Goal: Transaction & Acquisition: Subscribe to service/newsletter

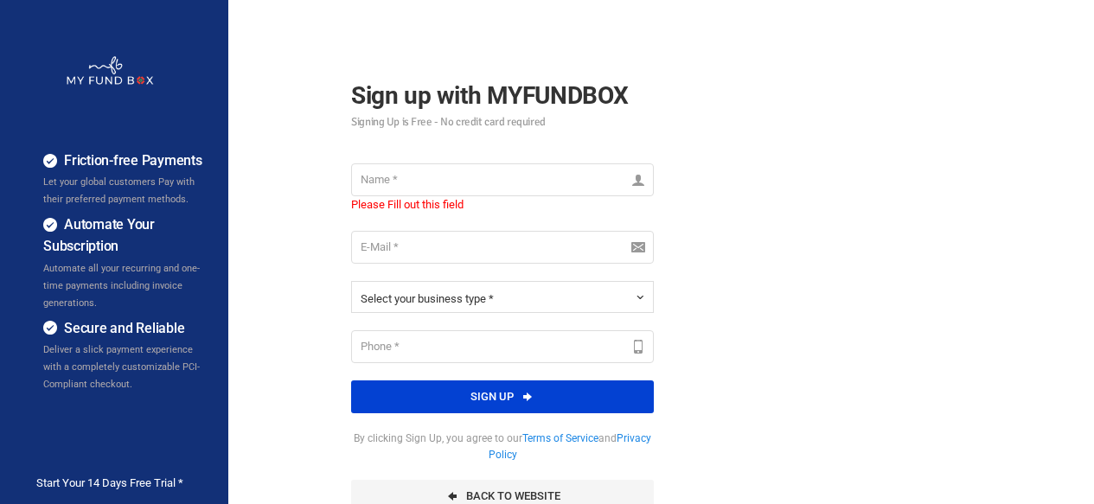
click at [393, 182] on input "text" at bounding box center [502, 179] width 303 height 33
type input "[PERSON_NAME]"
click at [395, 243] on input "email" at bounding box center [502, 247] width 303 height 33
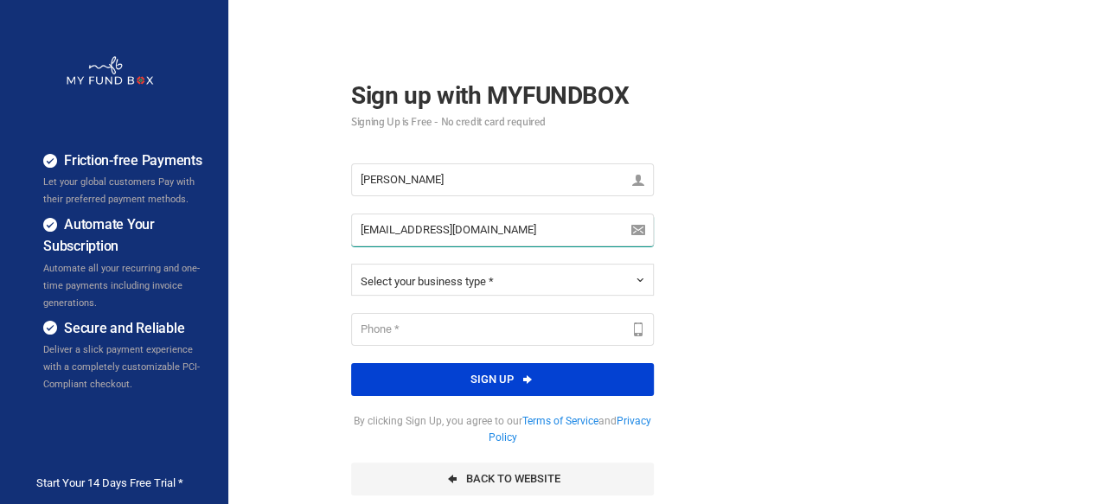
type input "support@shagami.com"
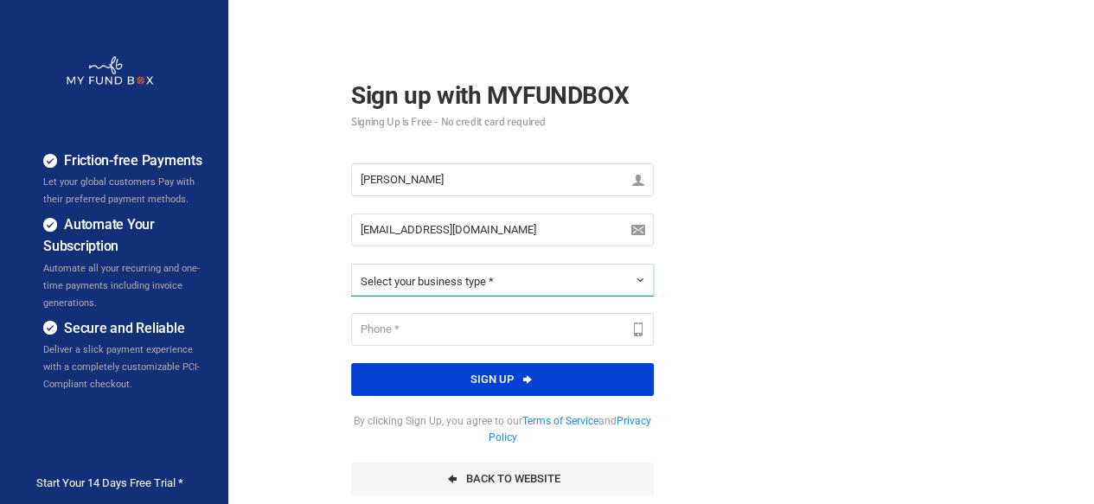
click at [448, 278] on span "Select your business type *" at bounding box center [427, 281] width 133 height 13
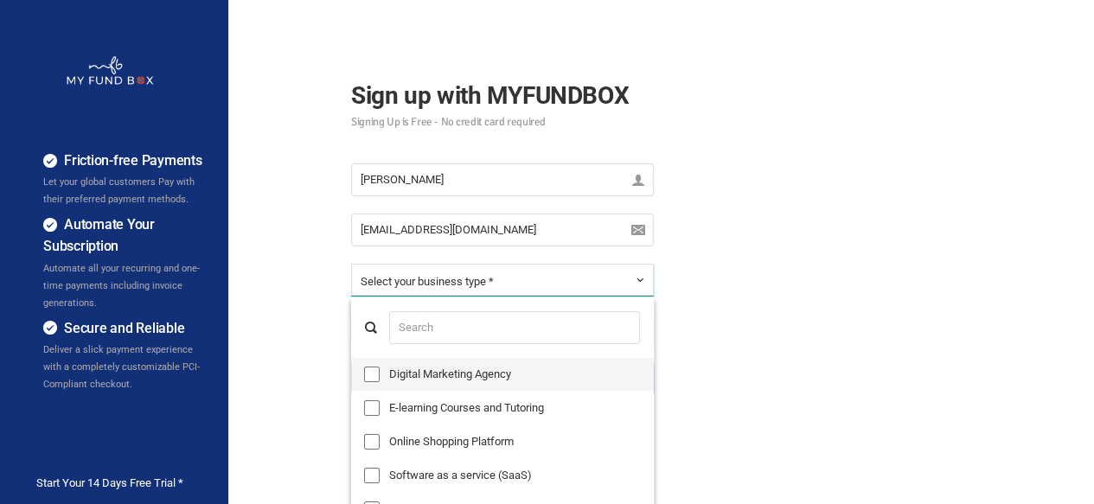
click at [471, 369] on label "Digital Marketing Agency" at bounding box center [502, 374] width 303 height 33
click at [380, 369] on input "Digital Marketing Agency" at bounding box center [372, 375] width 16 height 16
checkbox input "true"
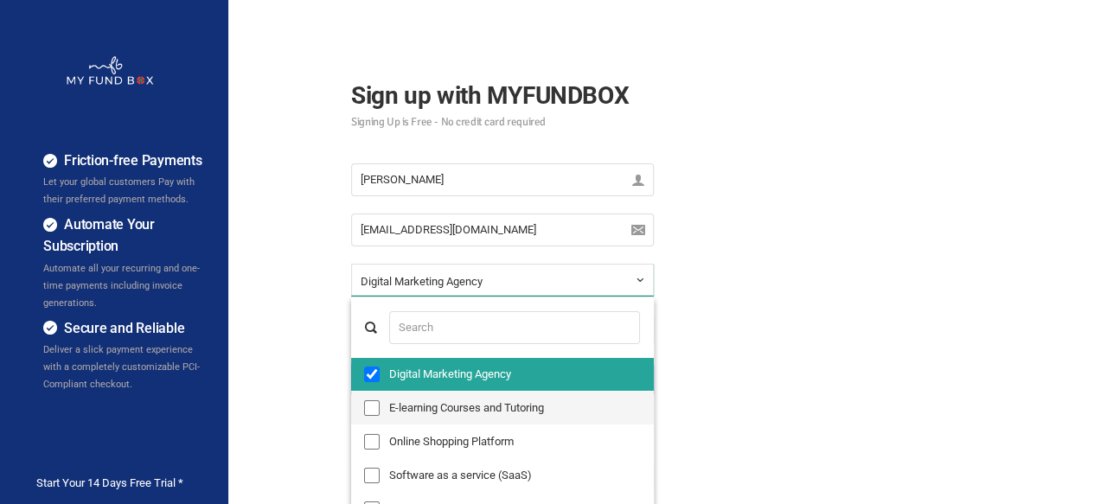
click at [473, 396] on label "E-learning Courses and Tutoring" at bounding box center [502, 408] width 303 height 33
click at [380, 400] on input "E-learning Courses and Tutoring" at bounding box center [372, 408] width 16 height 16
checkbox input "true"
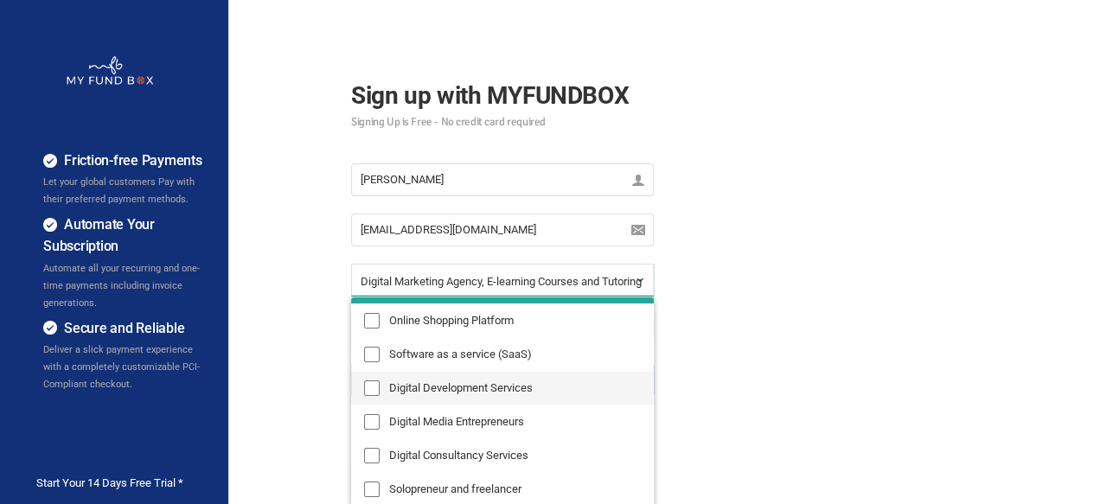
scroll to position [86, 0]
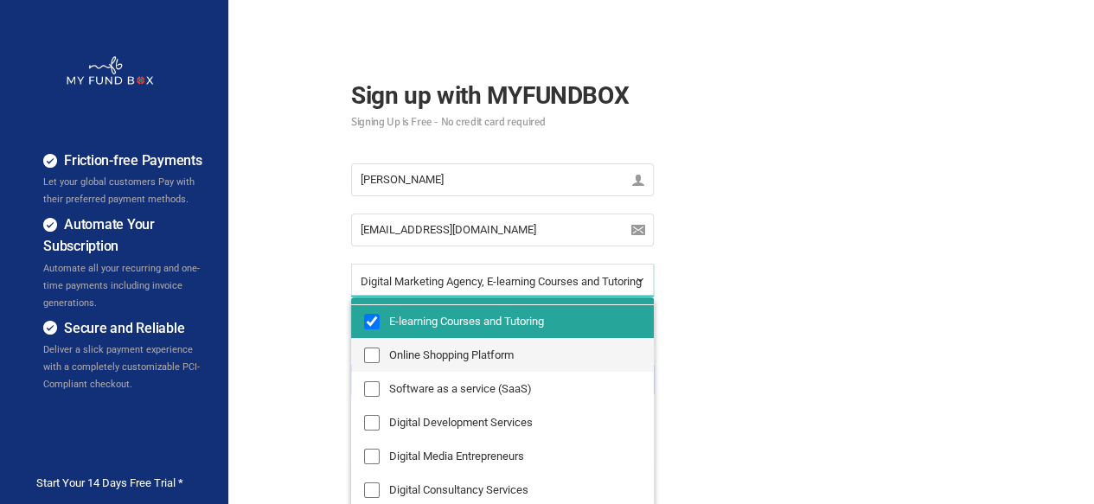
click at [449, 363] on label "Online Shopping Platform" at bounding box center [502, 355] width 303 height 33
click at [380, 363] on input "Online Shopping Platform" at bounding box center [372, 356] width 16 height 16
checkbox input "true"
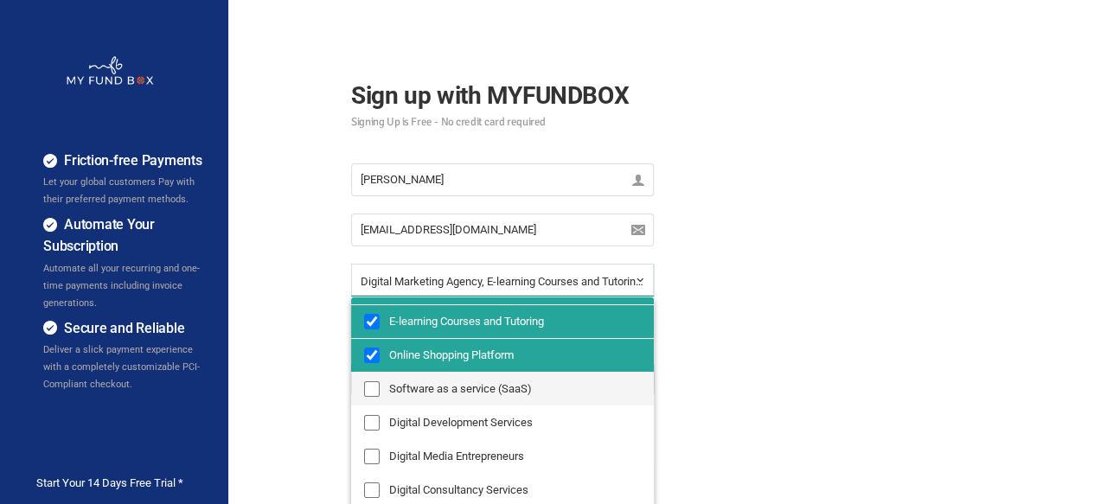
click at [453, 382] on label "Software as a service (SaaS)" at bounding box center [502, 389] width 303 height 33
click at [380, 382] on input "Software as a service (SaaS)" at bounding box center [372, 389] width 16 height 16
checkbox input "true"
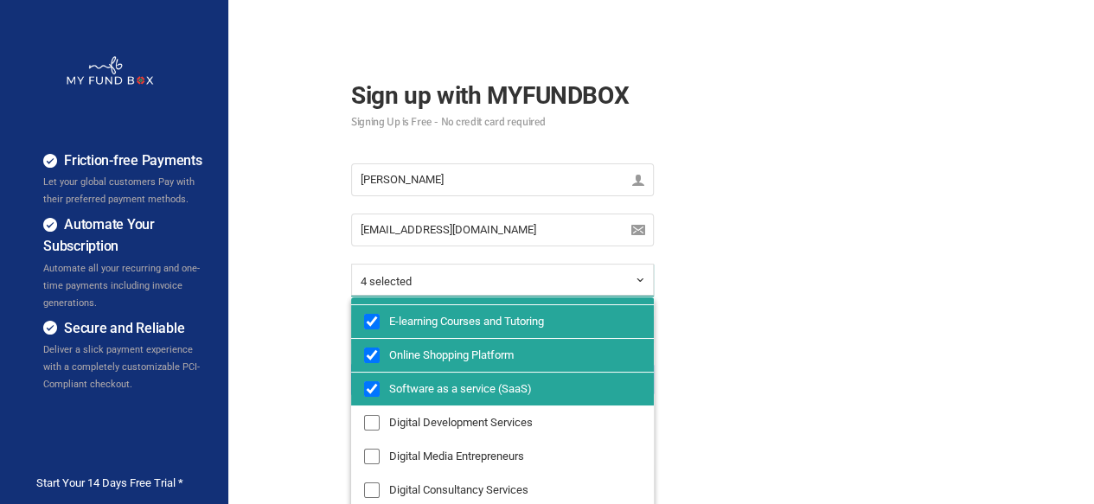
scroll to position [173, 0]
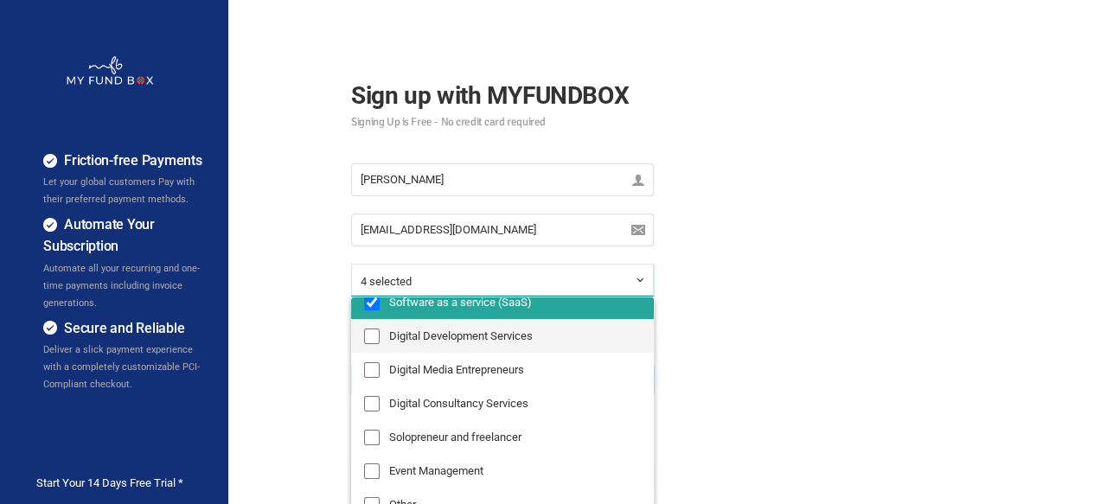
click at [458, 349] on label "Digital Development Services" at bounding box center [502, 336] width 303 height 33
click at [380, 344] on input "Digital Development Services" at bounding box center [372, 337] width 16 height 16
checkbox input "true"
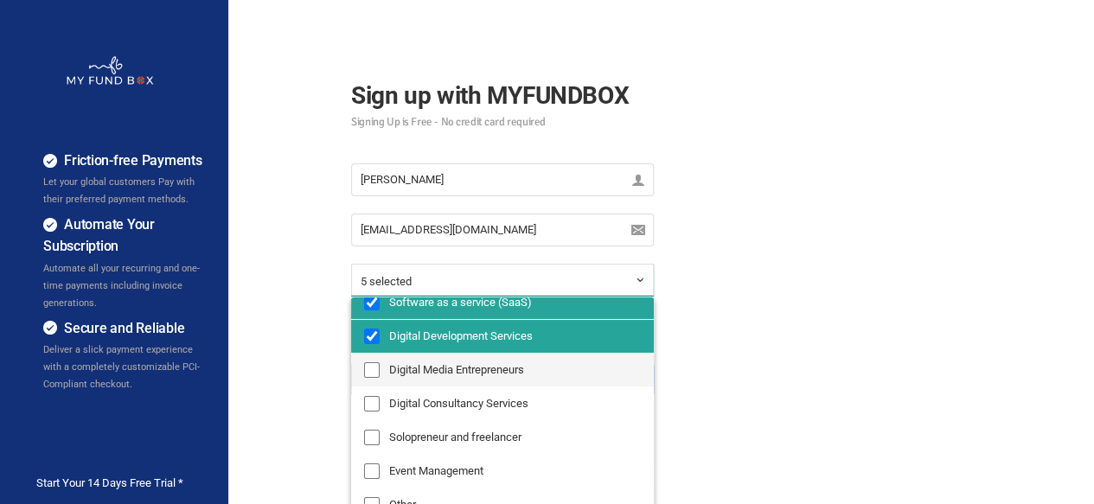
click at [458, 363] on label "Digital Media Entrepreneurs" at bounding box center [502, 370] width 303 height 33
click at [380, 363] on input "Digital Media Entrepreneurs" at bounding box center [372, 370] width 16 height 16
checkbox input "true"
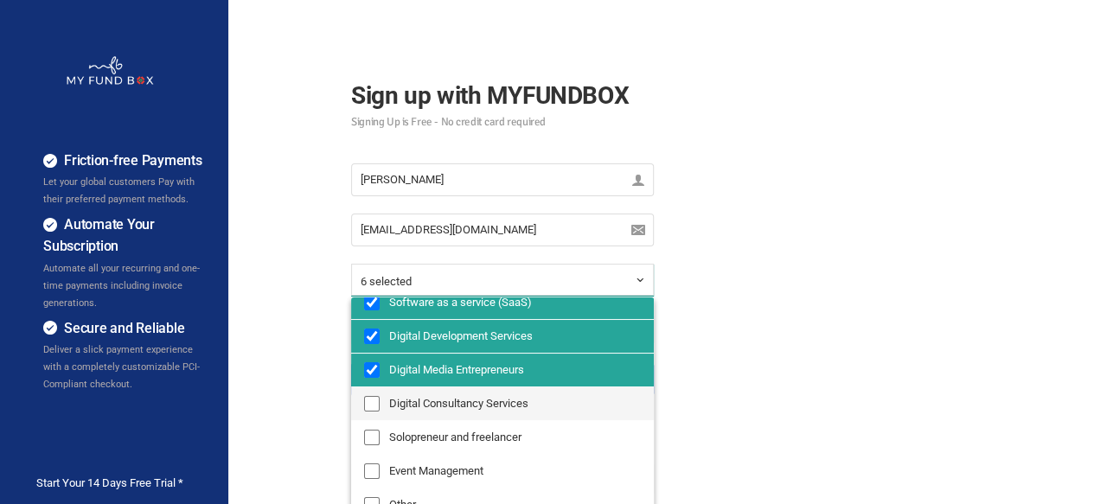
click at [470, 398] on label "Digital Consultancy Services" at bounding box center [502, 404] width 303 height 33
click at [380, 398] on input "Digital Consultancy Services" at bounding box center [372, 404] width 16 height 16
checkbox input "true"
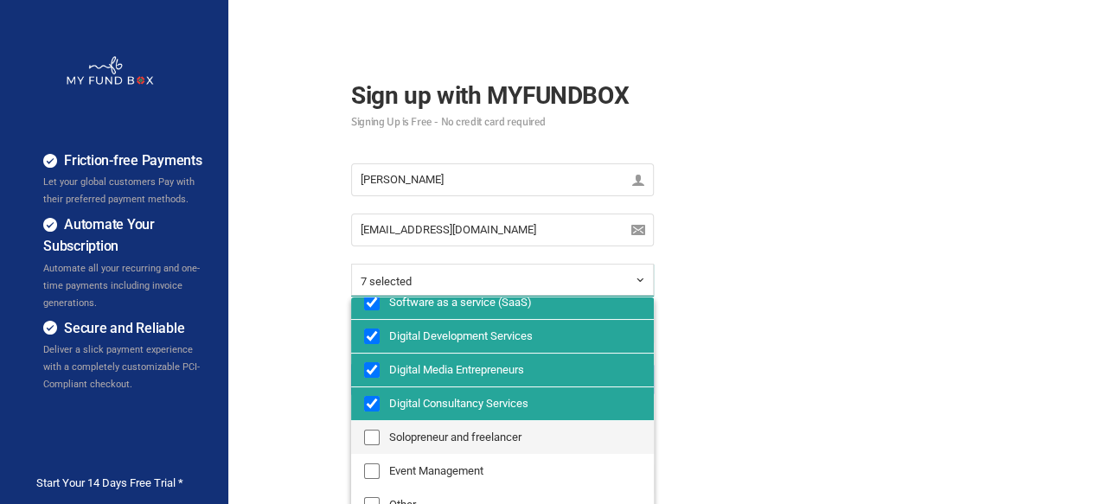
click at [467, 427] on label "Solopreneur and freelancer" at bounding box center [502, 437] width 303 height 33
click at [380, 430] on input "Solopreneur and freelancer" at bounding box center [372, 438] width 16 height 16
checkbox input "true"
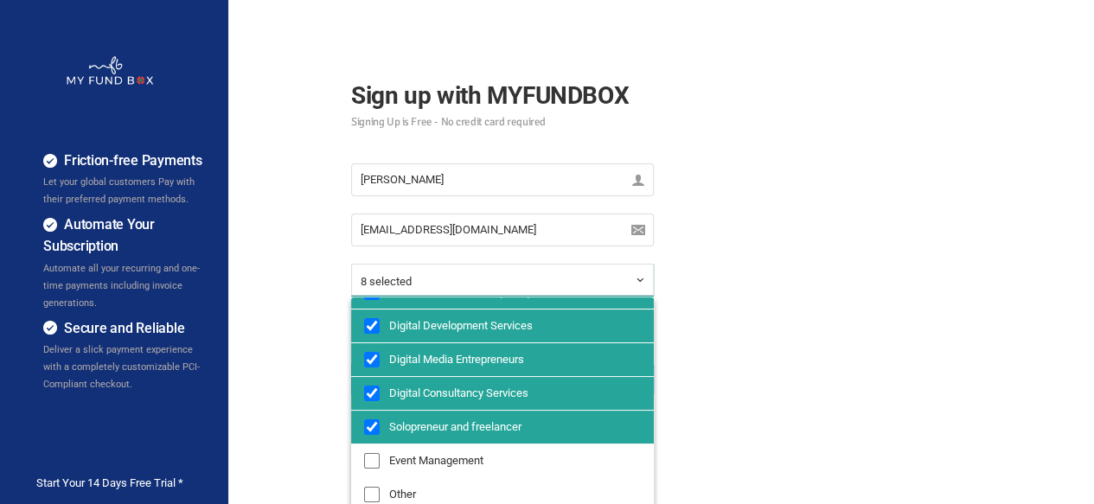
scroll to position [187, 0]
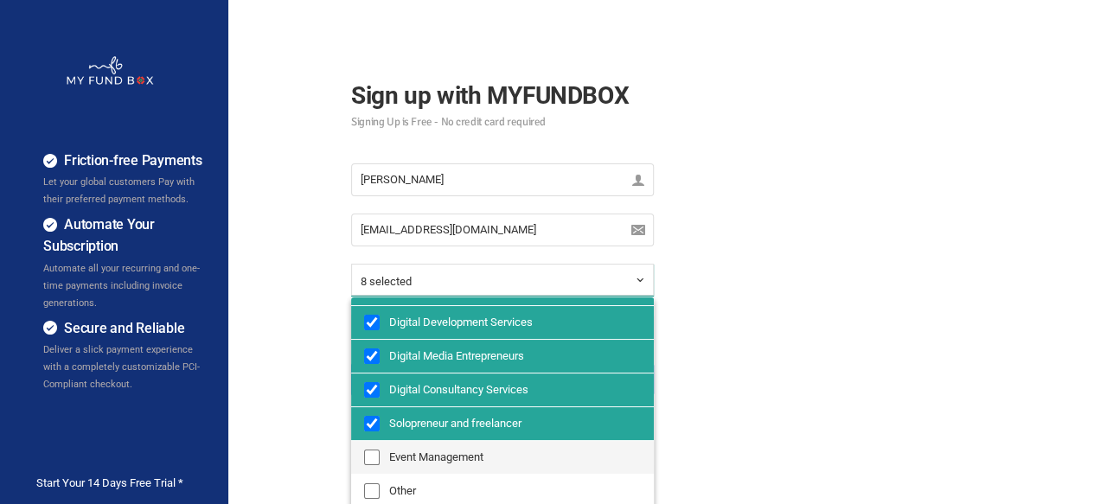
click at [452, 451] on label "Event Management" at bounding box center [502, 457] width 303 height 33
click at [380, 451] on input "Event Management" at bounding box center [372, 458] width 16 height 16
checkbox input "true"
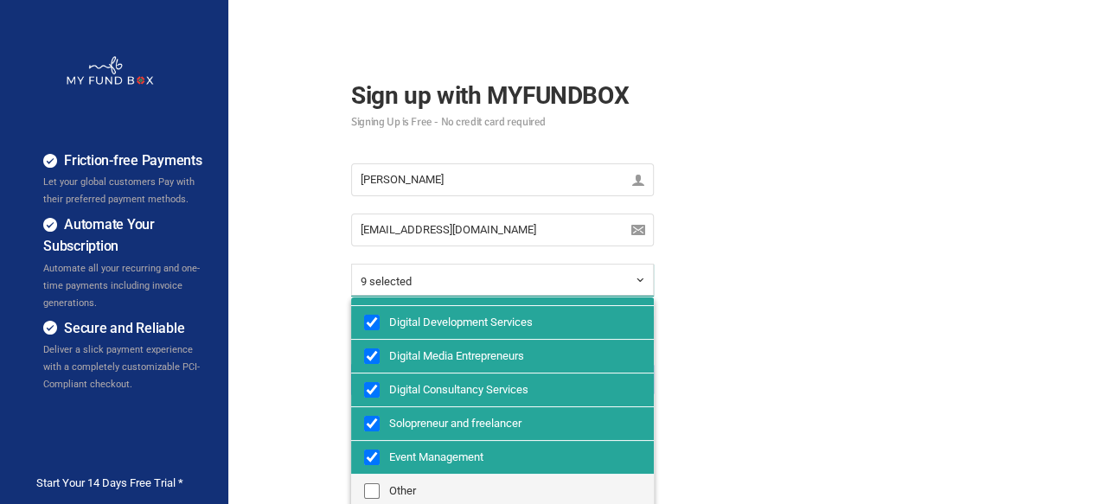
click at [448, 480] on label "Other" at bounding box center [502, 491] width 303 height 33
click at [380, 484] on input "Other" at bounding box center [372, 492] width 16 height 16
checkbox input "true"
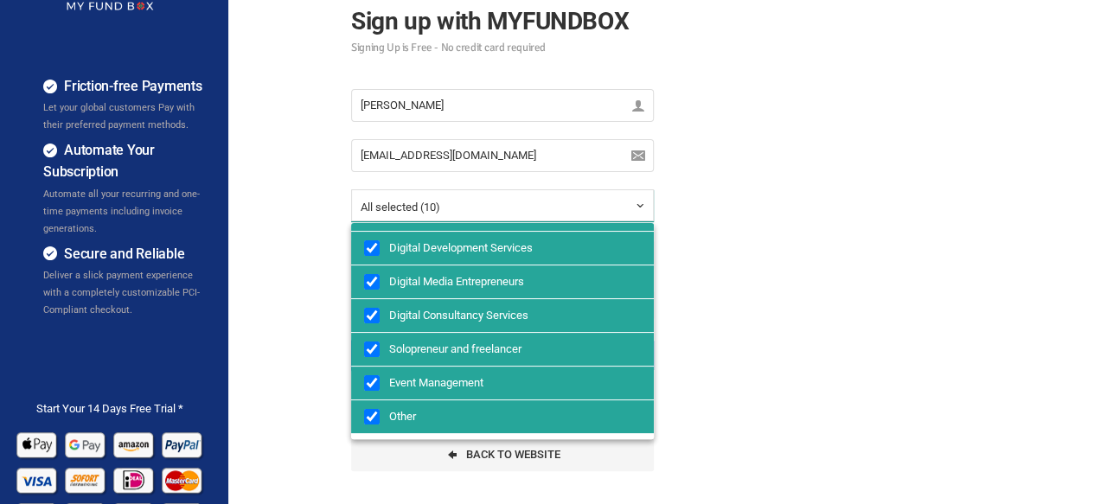
scroll to position [173, 0]
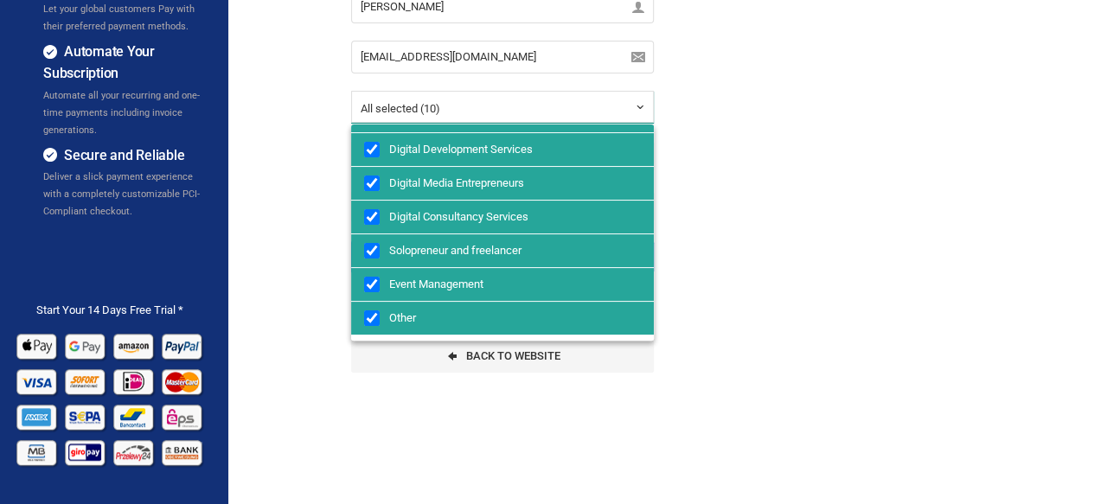
click at [758, 264] on div "Friction-free Payments Let your global customers Pay with their preferred payme…" at bounding box center [546, 259] width 1111 height 865
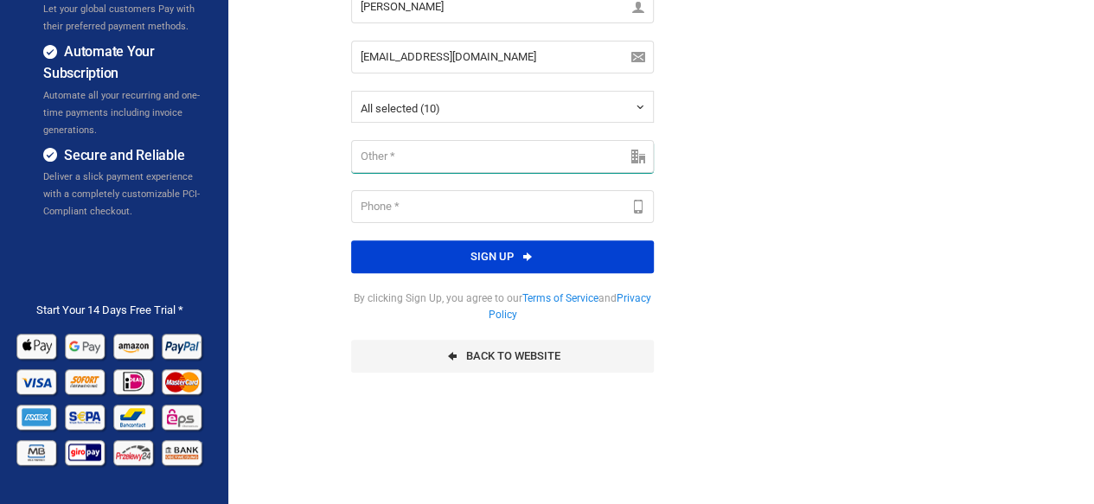
click at [517, 163] on input "text" at bounding box center [502, 156] width 303 height 33
drag, startPoint x: 477, startPoint y: 157, endPoint x: 427, endPoint y: 151, distance: 50.5
click at [427, 151] on input "Professional business" at bounding box center [502, 156] width 303 height 33
click at [510, 150] on input "Professional Business" at bounding box center [502, 156] width 303 height 33
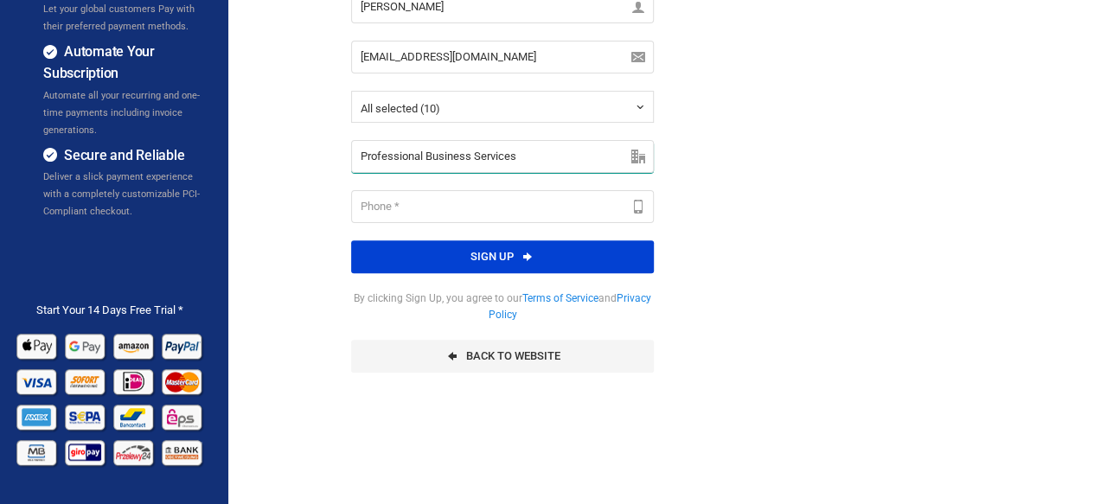
type input "Professional Business Services"
click at [545, 201] on input "text" at bounding box center [502, 206] width 303 height 33
type input "+628999137713"
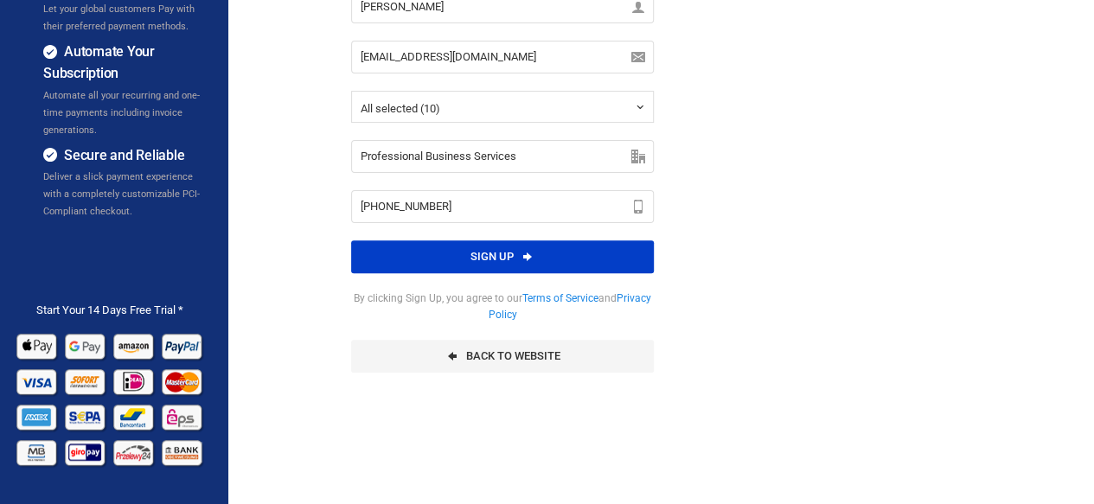
click at [498, 255] on button "Sign up" at bounding box center [502, 256] width 303 height 33
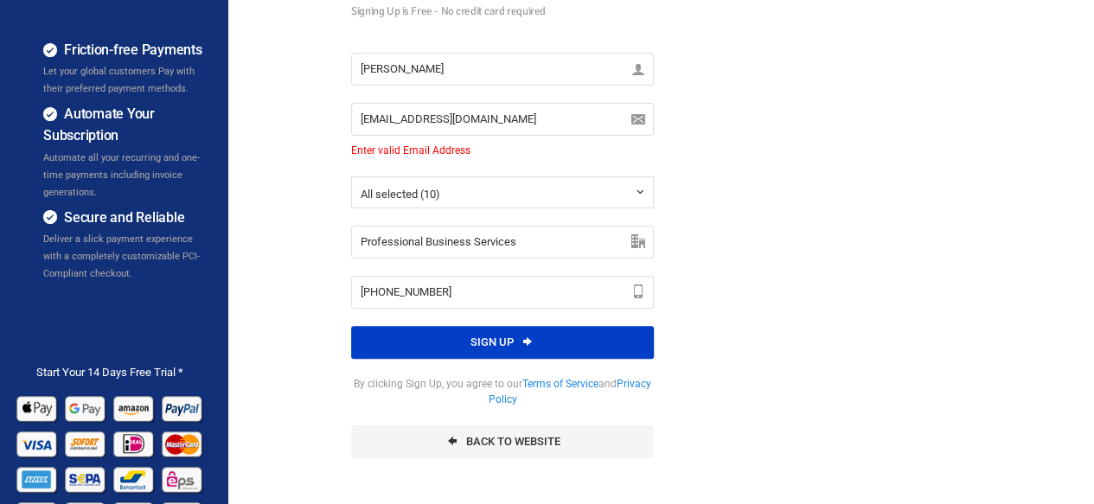
scroll to position [86, 0]
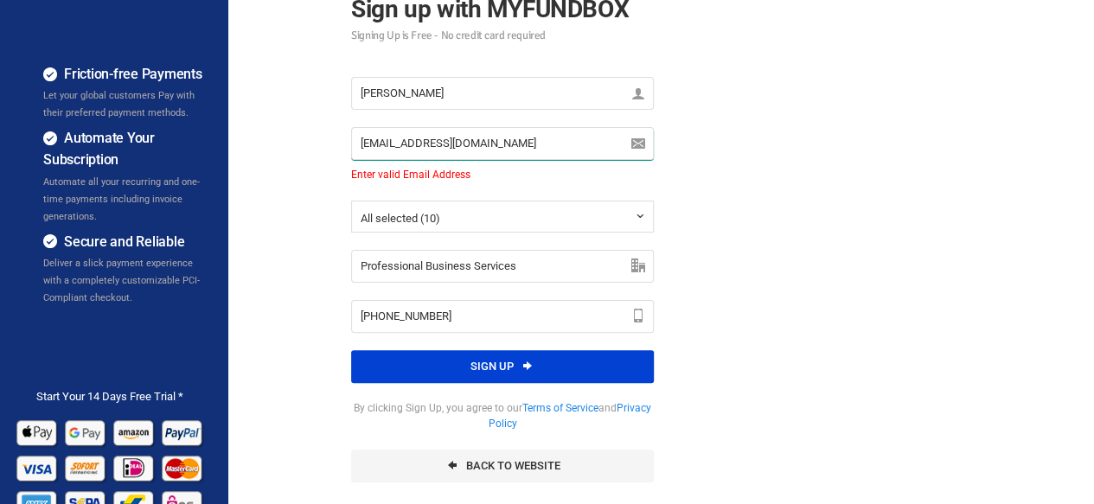
click at [493, 144] on input "support@shagami.com" at bounding box center [502, 143] width 303 height 33
click at [452, 142] on input "support@shagami.com" at bounding box center [502, 143] width 303 height 33
click at [466, 136] on input "support@shagamisohop.com" at bounding box center [502, 143] width 303 height 33
type input "support@shagamishop.com"
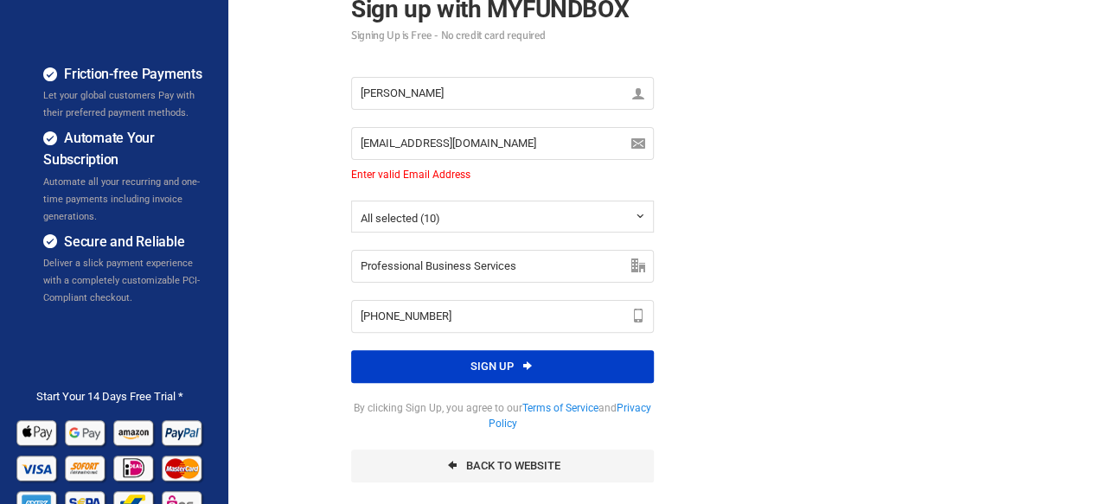
click at [486, 366] on button "Sign up" at bounding box center [502, 366] width 303 height 33
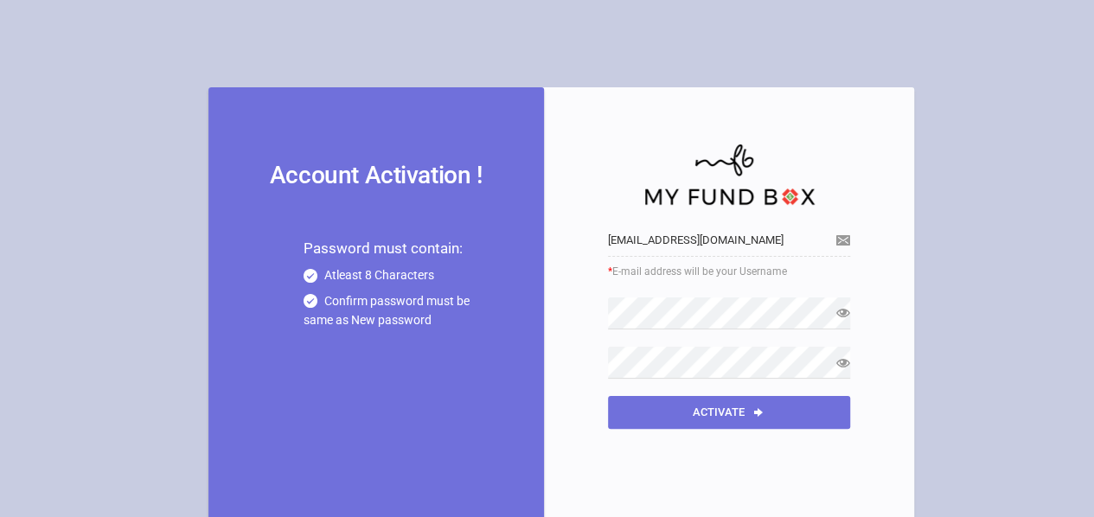
click at [836, 311] on icon at bounding box center [843, 313] width 14 height 14
click at [731, 420] on button "Activate" at bounding box center [729, 412] width 242 height 33
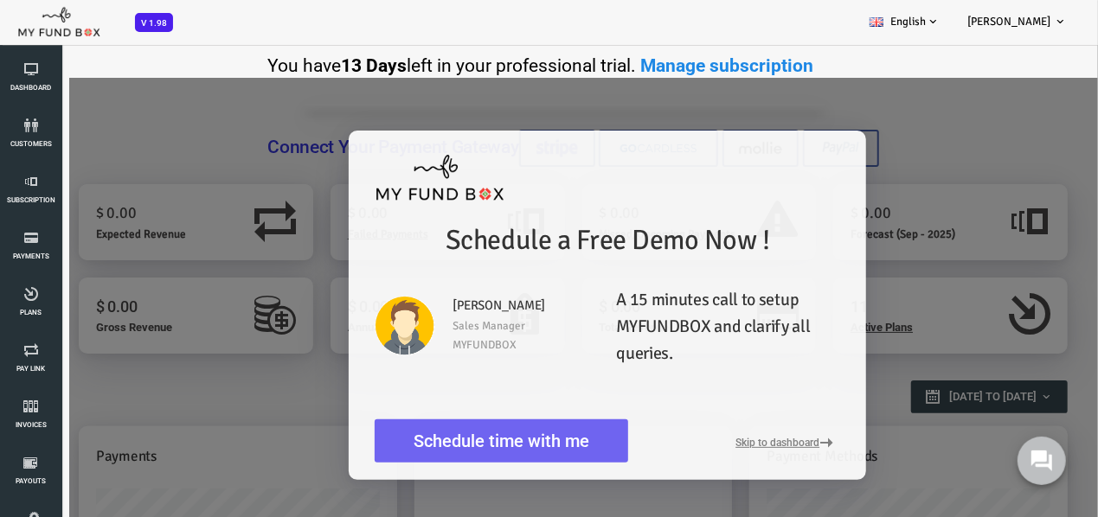
click at [548, 432] on link "Schedule time with me" at bounding box center [456, 442] width 253 height 44
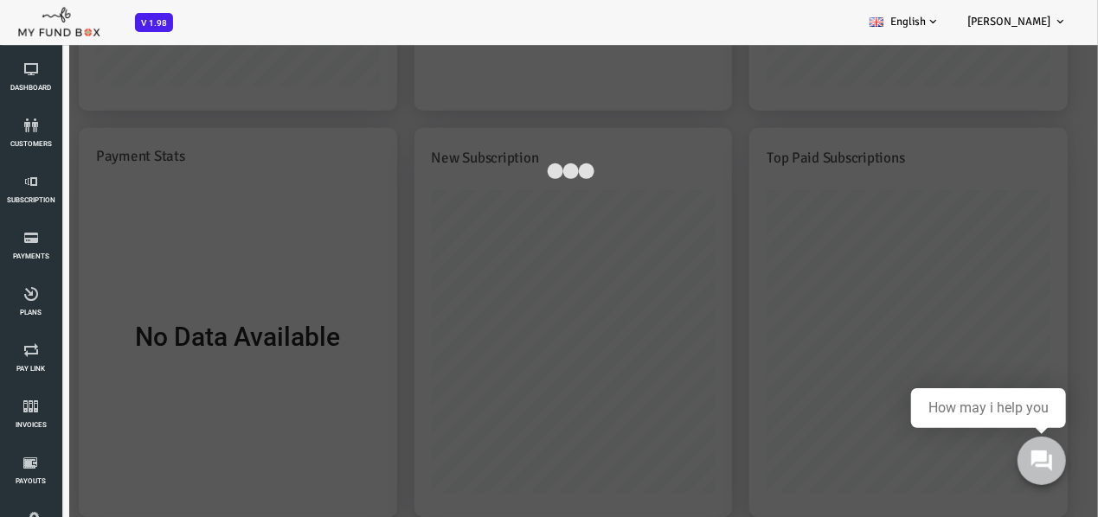
scroll to position [605, 0]
